Goal: Complete application form: Complete application form

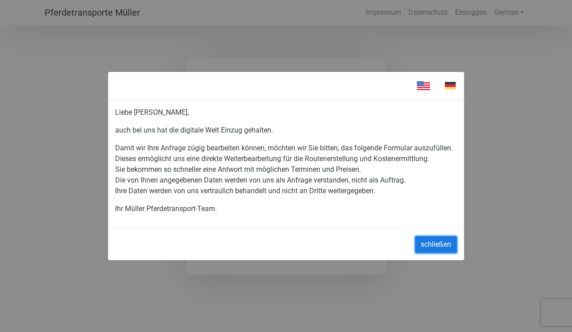
click at [441, 242] on button "schließen" at bounding box center [436, 244] width 42 height 17
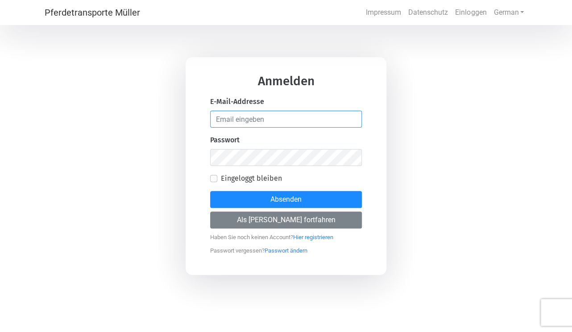
click at [217, 119] on input "email" at bounding box center [286, 119] width 152 height 17
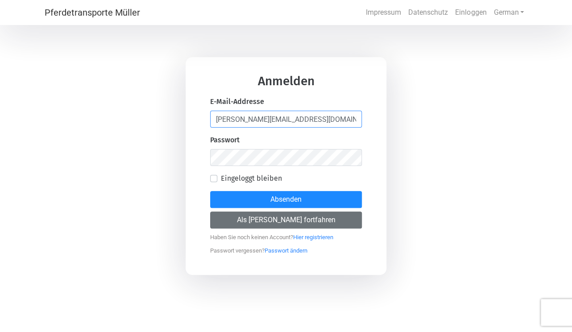
type input "[PERSON_NAME][EMAIL_ADDRESS][DOMAIN_NAME]"
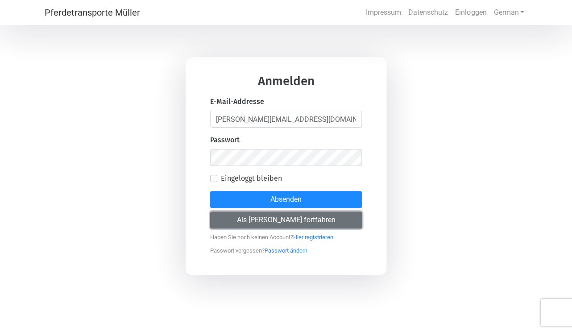
click at [280, 218] on button "Als [PERSON_NAME] fortfahren" at bounding box center [286, 219] width 152 height 17
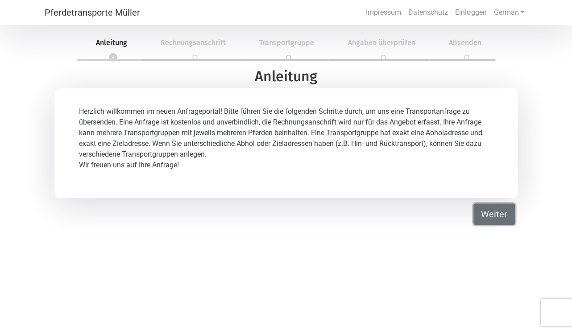
click at [491, 214] on button "Weiter" at bounding box center [493, 213] width 41 height 21
select select "DE"
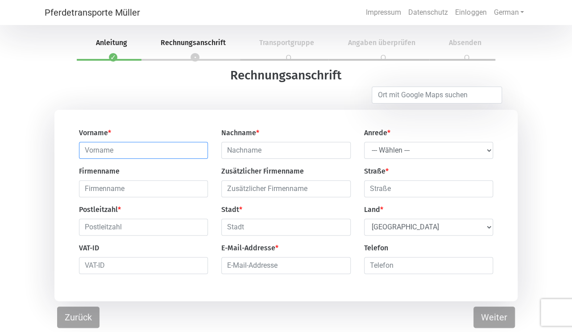
click at [82, 150] on input "text" at bounding box center [143, 150] width 129 height 17
type input "[PERSON_NAME]"
click at [226, 149] on input "text" at bounding box center [285, 150] width 129 height 17
type input "[PERSON_NAME]-Locher"
click at [364, 142] on select "--- Wählen --- Herr Frau" at bounding box center [428, 150] width 129 height 17
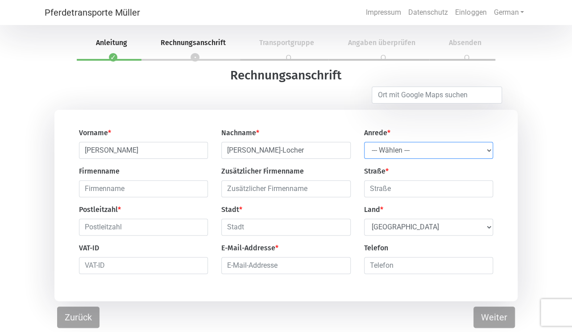
select select "Ms."
click option "Frau" at bounding box center [0, 0] width 0 height 0
drag, startPoint x: 369, startPoint y: 191, endPoint x: 379, endPoint y: 191, distance: 9.8
click at [370, 191] on input "text" at bounding box center [428, 188] width 129 height 17
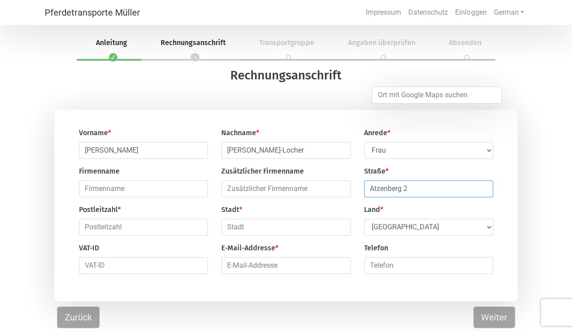
type input "Atzenberg 2"
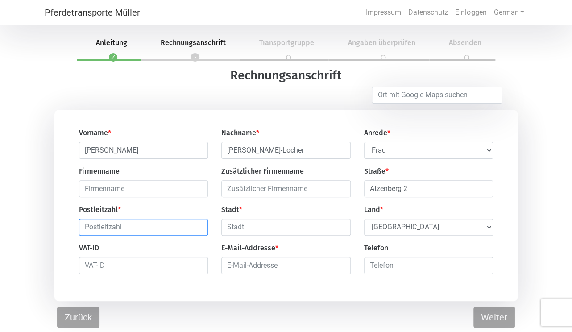
click at [84, 230] on input "text" at bounding box center [143, 226] width 129 height 17
type input "88427"
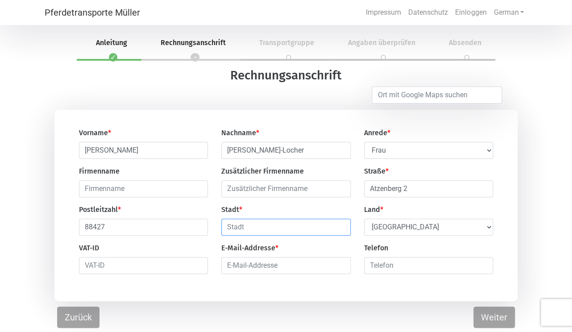
drag, startPoint x: 229, startPoint y: 227, endPoint x: 265, endPoint y: 253, distance: 44.2
click at [233, 231] on input "text" at bounding box center [285, 226] width 129 height 17
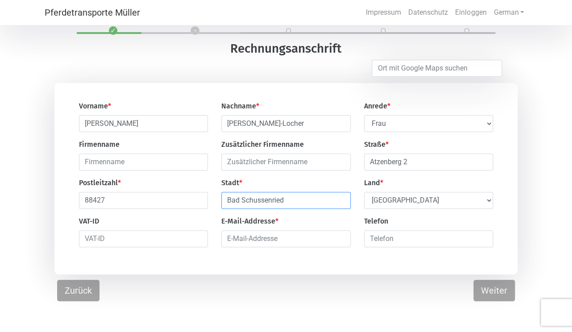
type input "Bad Schussenried"
click at [227, 241] on input "email" at bounding box center [285, 238] width 129 height 17
click at [313, 240] on input "[PERSON_NAME]-locher......................[DOMAIN_NAME]" at bounding box center [285, 238] width 129 height 17
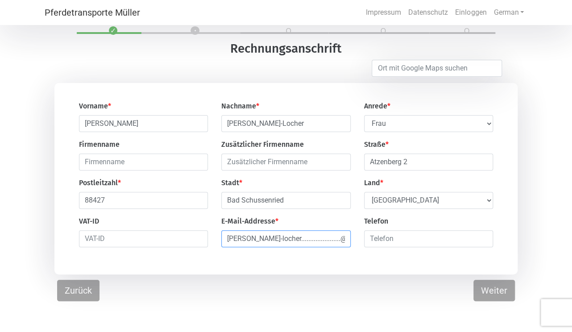
drag, startPoint x: 276, startPoint y: 242, endPoint x: 308, endPoint y: 242, distance: 31.2
click at [308, 242] on input "[PERSON_NAME]-locher......................@-[URL]" at bounding box center [285, 238] width 129 height 17
type input "[PERSON_NAME]-locher@-[URL]"
drag, startPoint x: 369, startPoint y: 241, endPoint x: 387, endPoint y: 243, distance: 18.4
click at [373, 241] on input "number" at bounding box center [428, 238] width 129 height 17
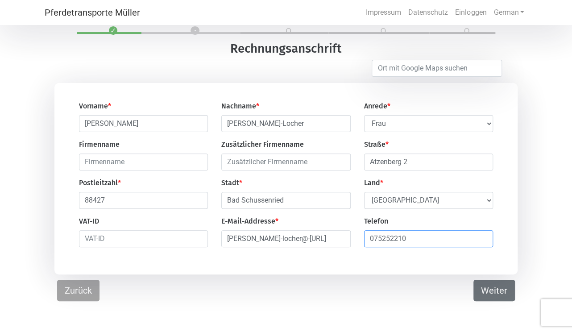
type input "075252210"
click at [486, 291] on button "Weiter" at bounding box center [493, 290] width 41 height 21
select select "DE"
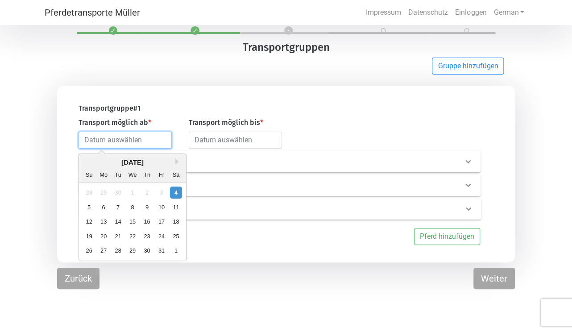
drag, startPoint x: 85, startPoint y: 140, endPoint x: 120, endPoint y: 160, distance: 40.9
click at [85, 140] on input "text" at bounding box center [124, 140] width 93 height 17
click at [176, 161] on button "Next Month" at bounding box center [178, 161] width 6 height 6
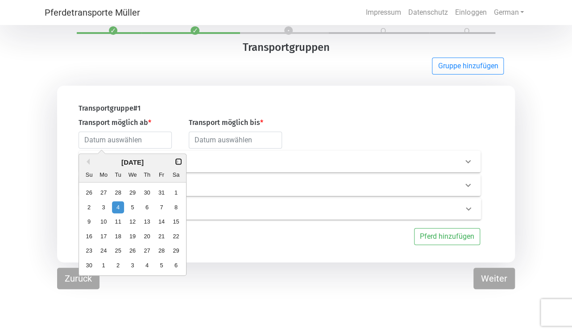
click at [176, 161] on button "Next Month" at bounding box center [178, 161] width 6 height 6
click at [104, 222] on div "12" at bounding box center [103, 221] width 12 height 12
type input "[DATE]"
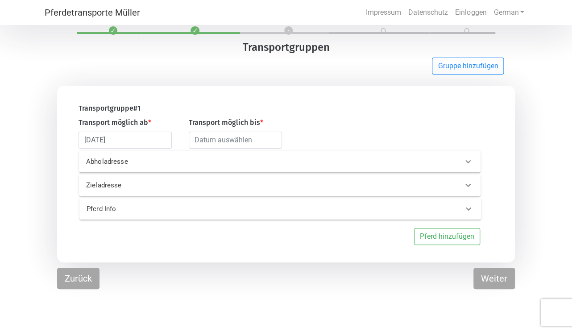
click at [133, 161] on p "Abholadresse" at bounding box center [172, 162] width 172 height 10
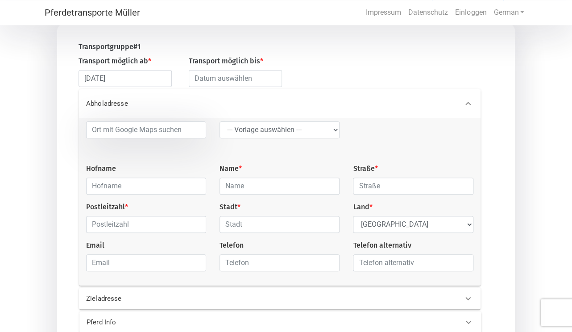
scroll to position [94, 0]
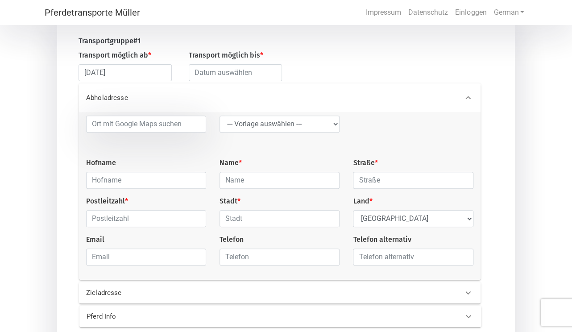
click at [87, 96] on p "Abholadresse" at bounding box center [172, 98] width 172 height 10
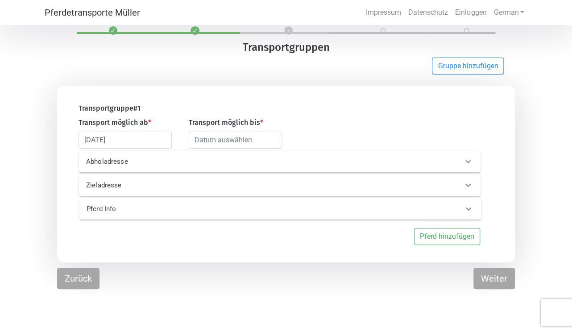
scroll to position [27, 0]
click at [91, 160] on p "Abholadresse" at bounding box center [172, 162] width 172 height 10
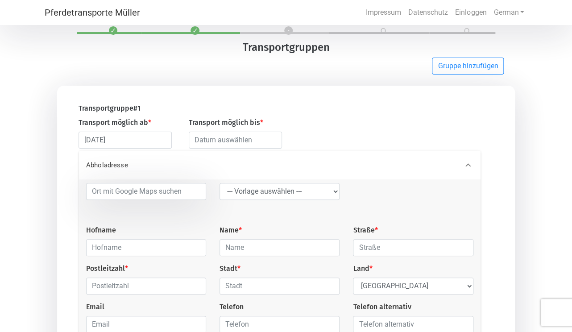
click at [91, 163] on p "Abholadresse" at bounding box center [172, 165] width 172 height 10
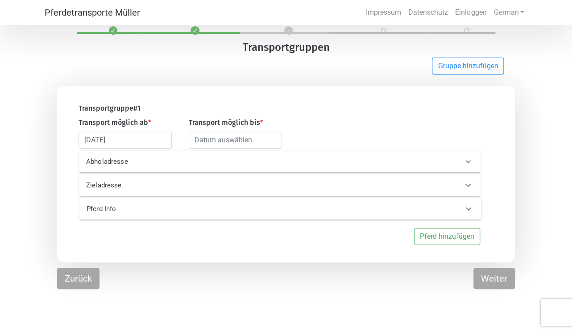
click at [119, 161] on p "Abholadresse" at bounding box center [172, 162] width 172 height 10
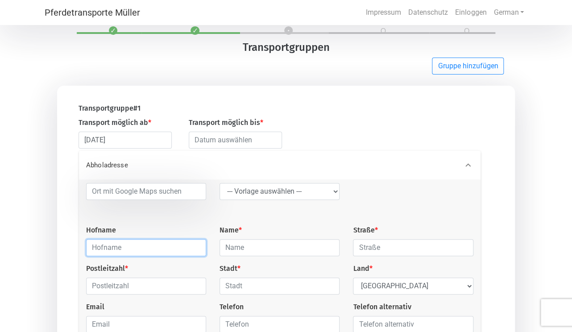
click at [93, 251] on input "text" at bounding box center [146, 247] width 120 height 17
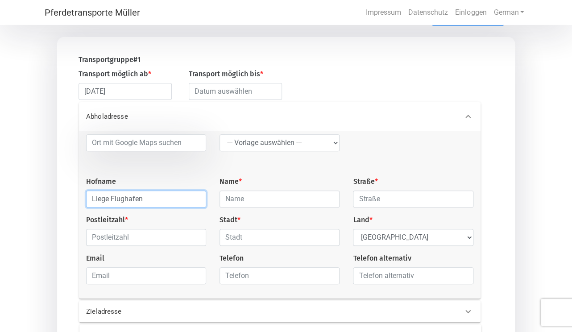
scroll to position [161, 0]
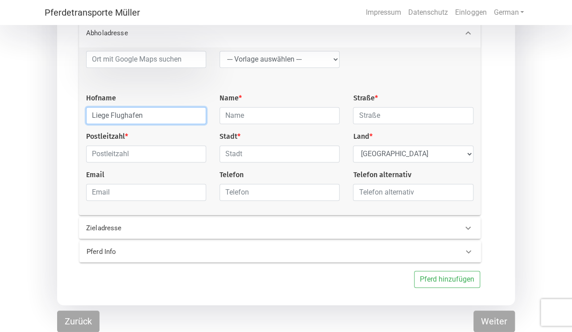
type input "Liege Flughafen"
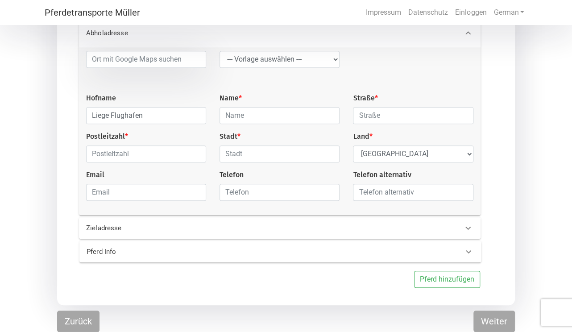
click at [92, 225] on p "Zieladresse" at bounding box center [172, 228] width 172 height 10
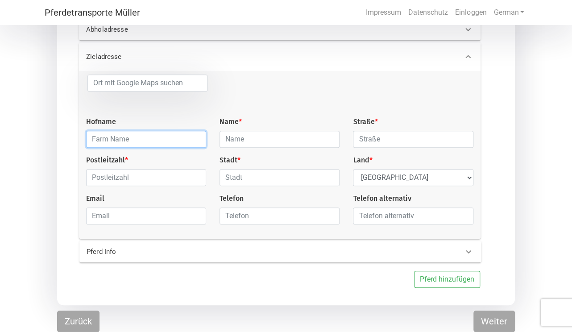
drag, startPoint x: 92, startPoint y: 138, endPoint x: 137, endPoint y: 154, distance: 47.8
click at [94, 140] on input "text" at bounding box center [146, 139] width 120 height 17
type input "Süddeutschland verschiedene"
click at [90, 251] on p "Pferd Info" at bounding box center [173, 252] width 172 height 10
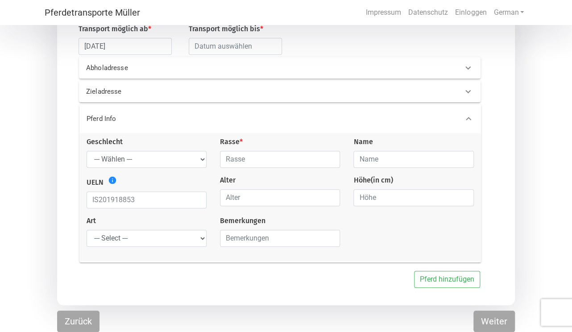
scroll to position [121, 0]
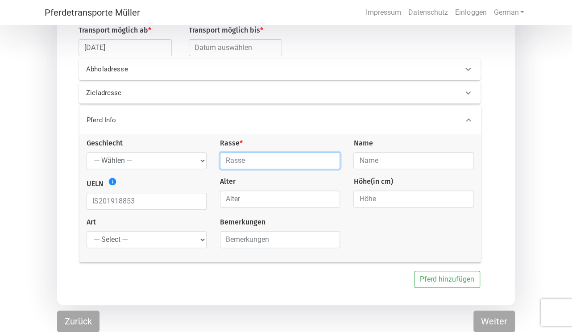
click at [227, 160] on input "text" at bounding box center [280, 160] width 120 height 17
type input "Island"
click at [329, 197] on input "1" at bounding box center [280, 198] width 120 height 17
click at [330, 199] on input "0" at bounding box center [280, 198] width 120 height 17
click at [331, 197] on input "1" at bounding box center [280, 198] width 120 height 17
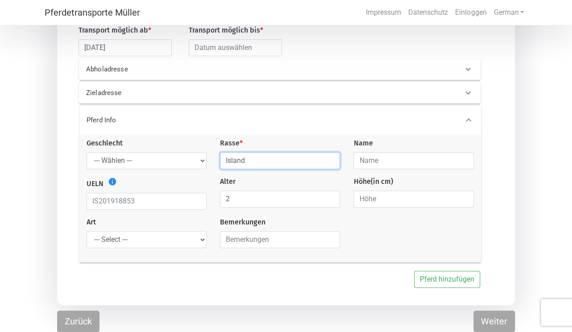
click at [331, 197] on input "2" at bounding box center [280, 198] width 120 height 17
click at [331, 197] on input "3" at bounding box center [280, 198] width 120 height 17
type input "4"
click at [331, 197] on input "4" at bounding box center [280, 198] width 120 height 17
type input "Island"
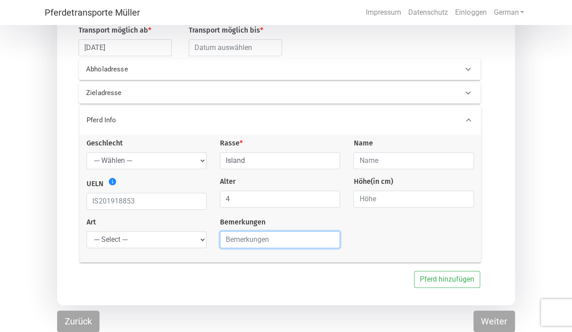
drag, startPoint x: 226, startPoint y: 240, endPoint x: 263, endPoint y: 242, distance: 37.5
click at [238, 240] on input "text" at bounding box center [280, 239] width 120 height 17
type input "6"
type input "8 Pferde"
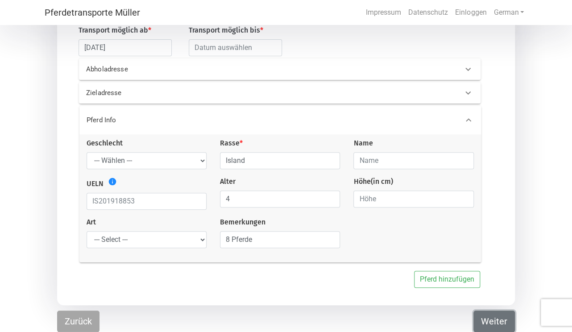
click at [492, 316] on button "Weiter" at bounding box center [493, 320] width 41 height 21
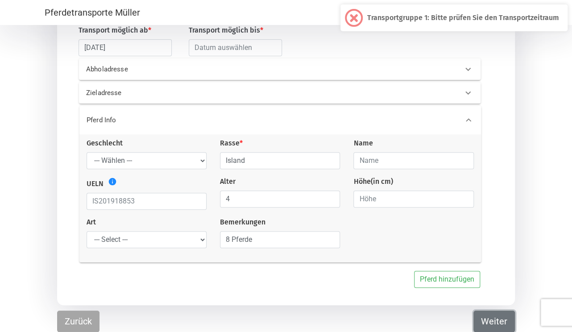
click at [491, 316] on button "Weiter" at bounding box center [493, 320] width 41 height 21
